Goal: Task Accomplishment & Management: Manage account settings

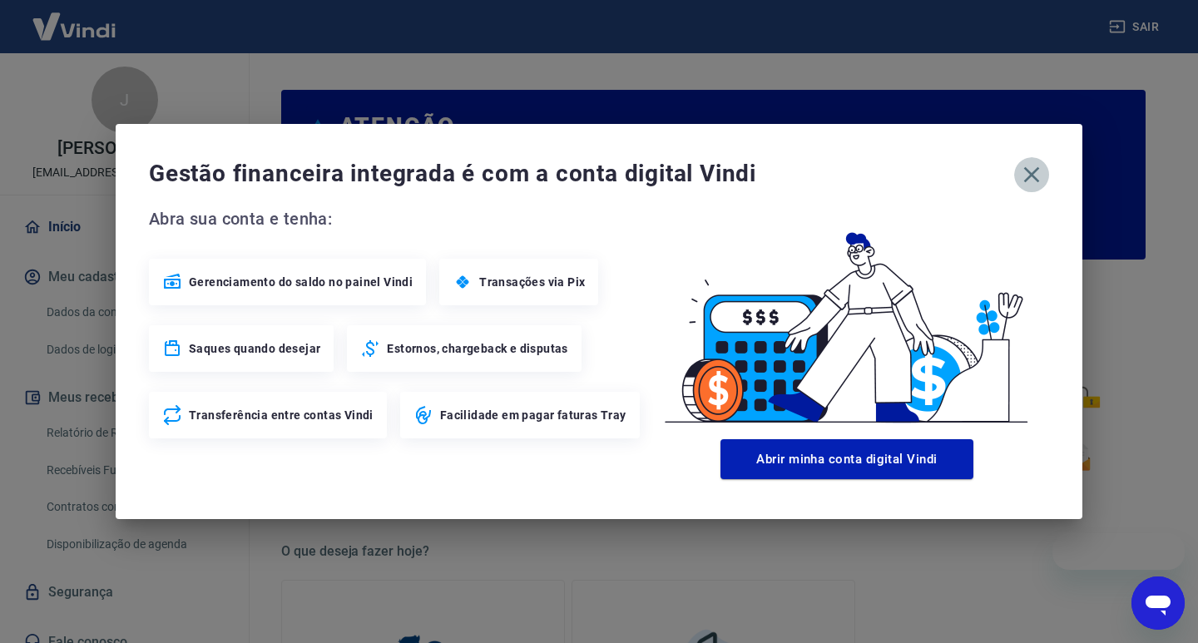
click at [1033, 161] on icon "button" at bounding box center [1032, 174] width 27 height 27
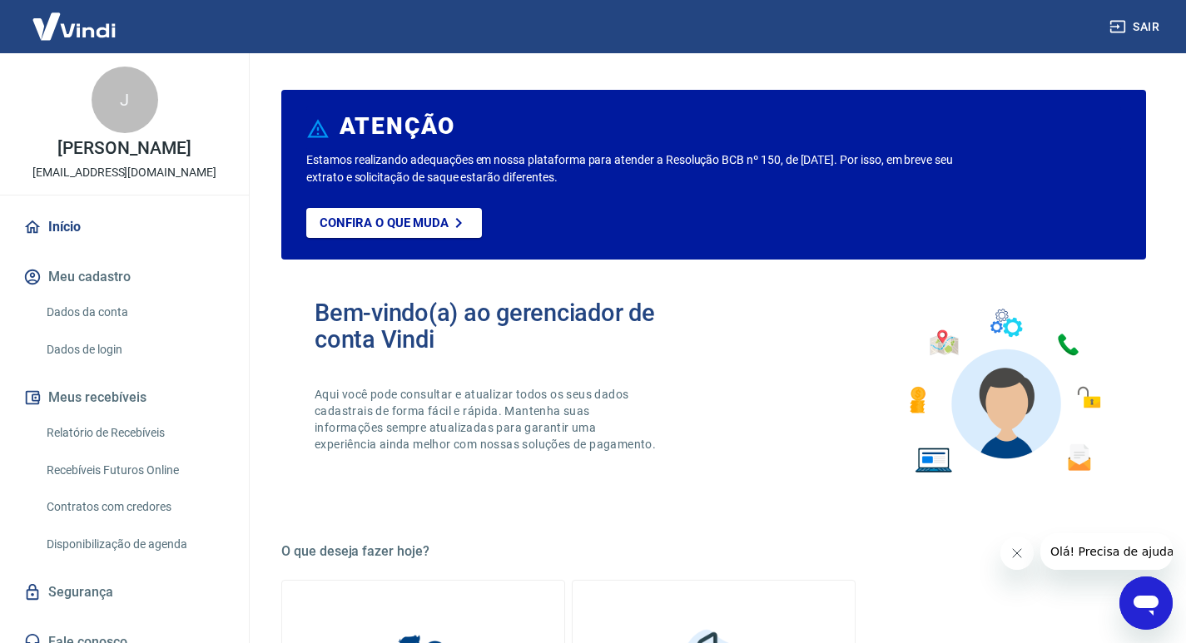
click at [113, 290] on button "Meu cadastro" at bounding box center [124, 277] width 209 height 37
click at [62, 237] on link "Início" at bounding box center [124, 227] width 209 height 37
click at [112, 449] on link "Relatório de Recebíveis" at bounding box center [134, 433] width 189 height 34
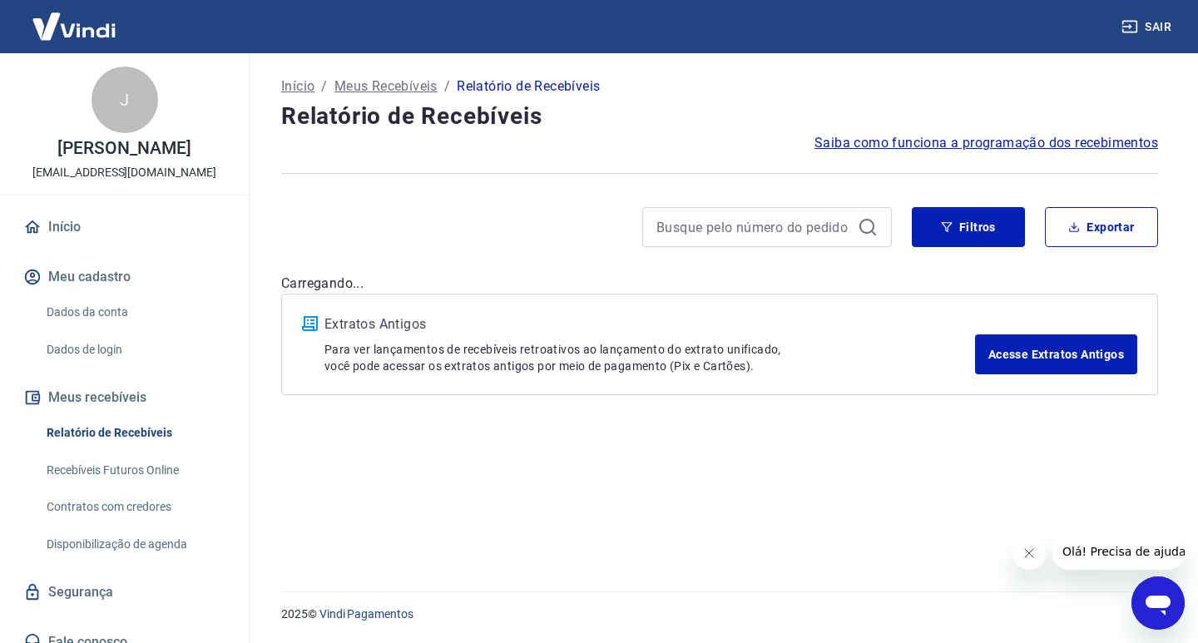
click at [61, 245] on link "Início" at bounding box center [124, 227] width 209 height 37
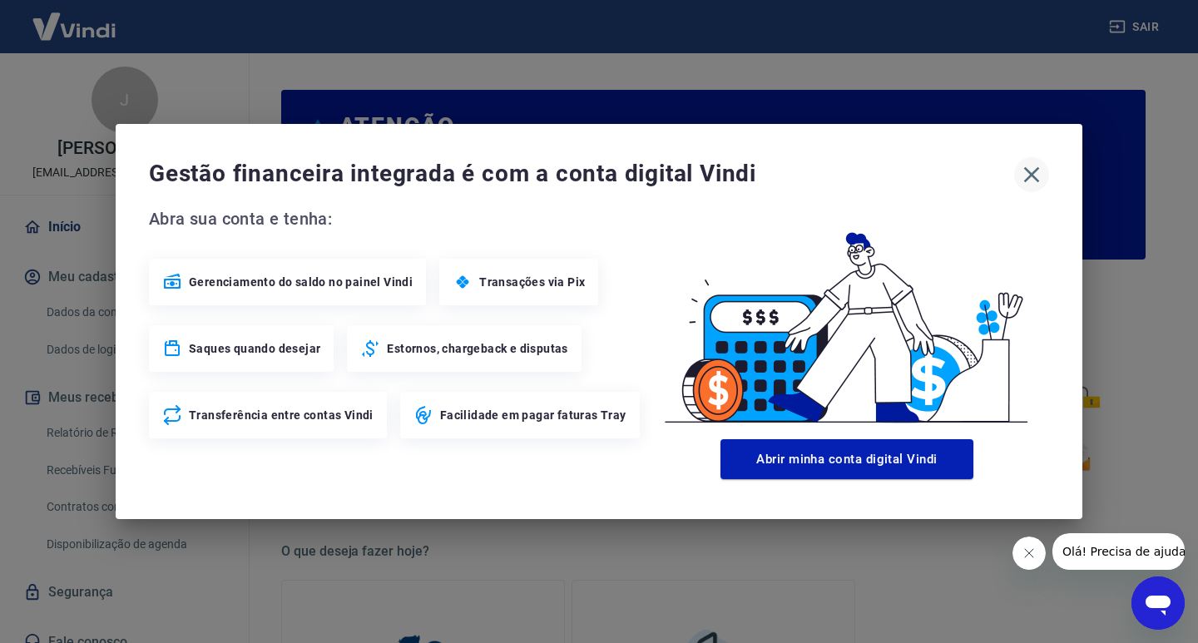
click at [1019, 181] on icon "button" at bounding box center [1032, 174] width 27 height 27
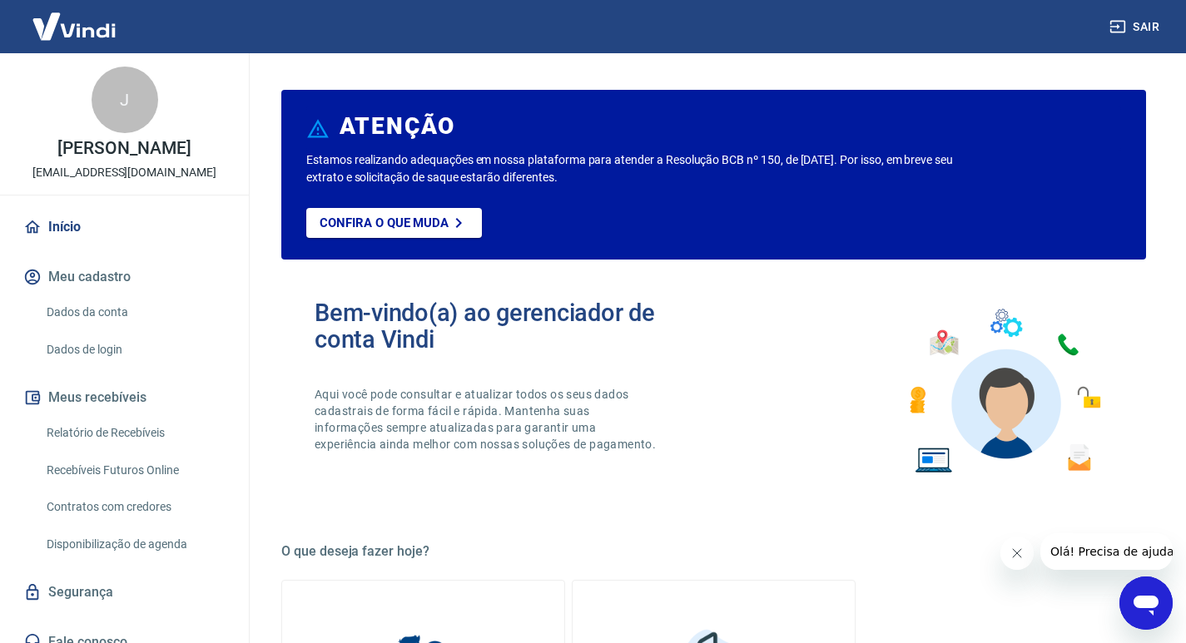
click at [107, 107] on div "J" at bounding box center [125, 100] width 67 height 67
click at [112, 450] on link "Relatório de Recebíveis" at bounding box center [134, 433] width 189 height 34
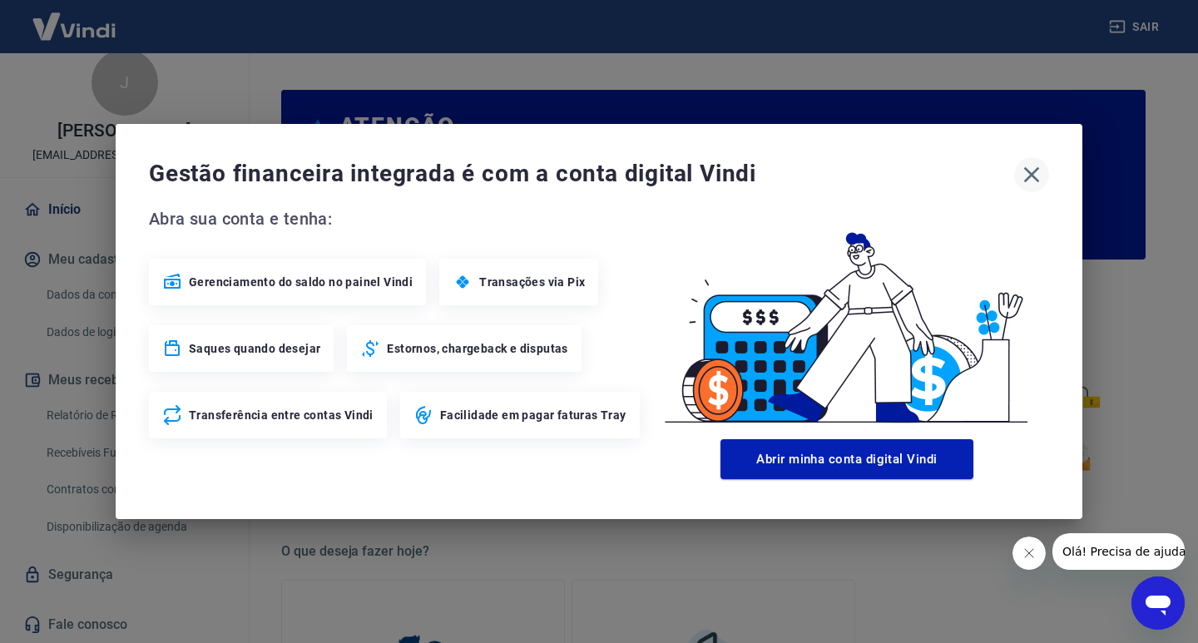
click at [1032, 173] on icon "button" at bounding box center [1032, 174] width 27 height 27
